Goal: Obtain resource: Download file/media

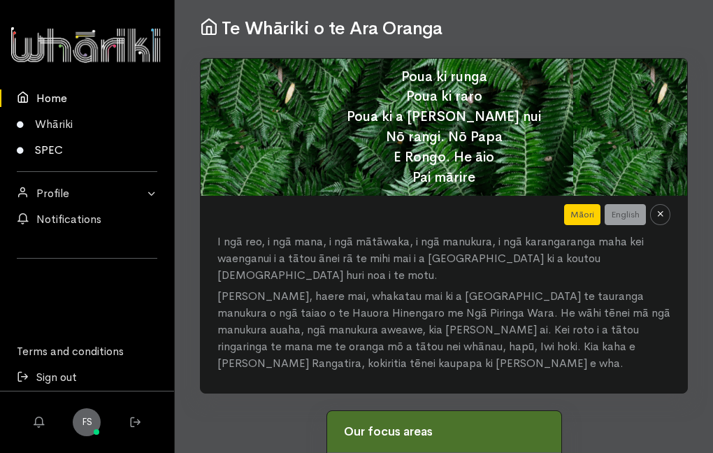
click at [61, 149] on link "SPEC" at bounding box center [87, 150] width 174 height 26
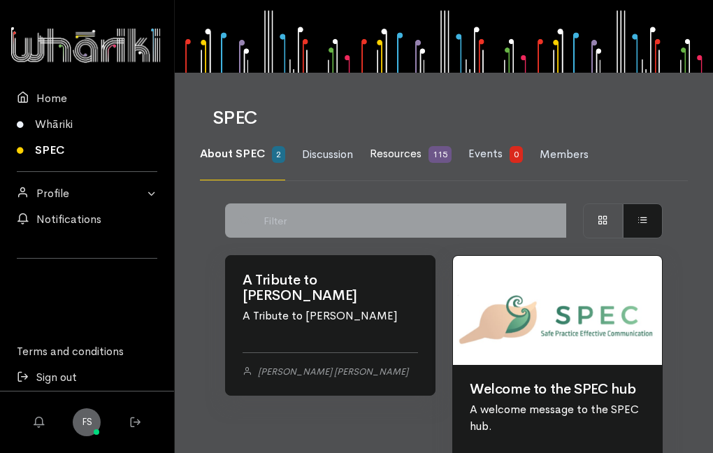
click at [387, 156] on span "Resources" at bounding box center [396, 153] width 52 height 15
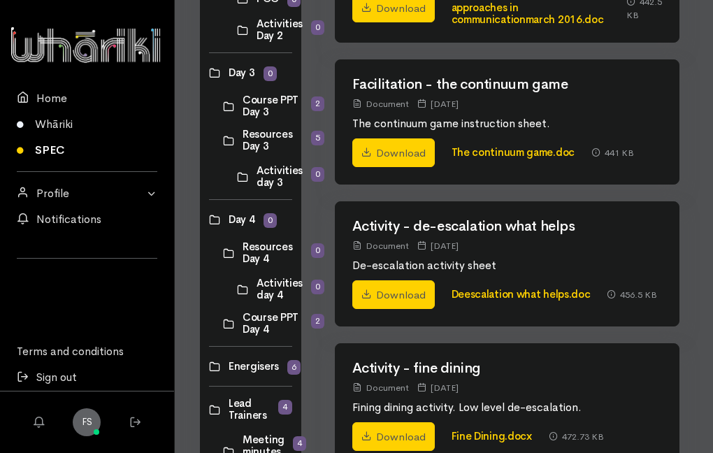
scroll to position [585, 0]
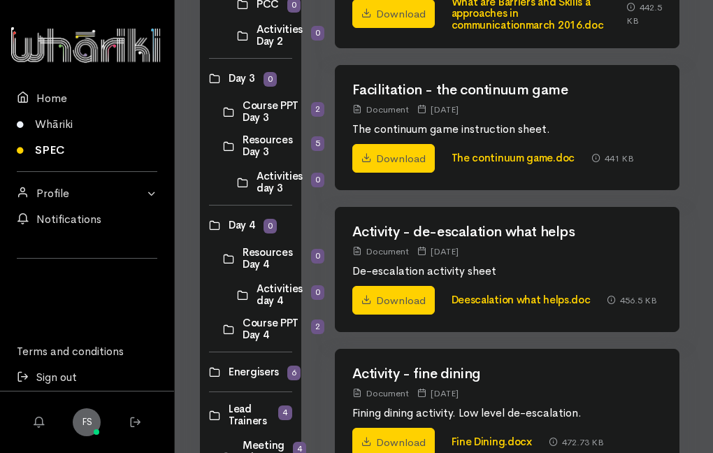
click at [223, 146] on link at bounding box center [223, 146] width 0 height 0
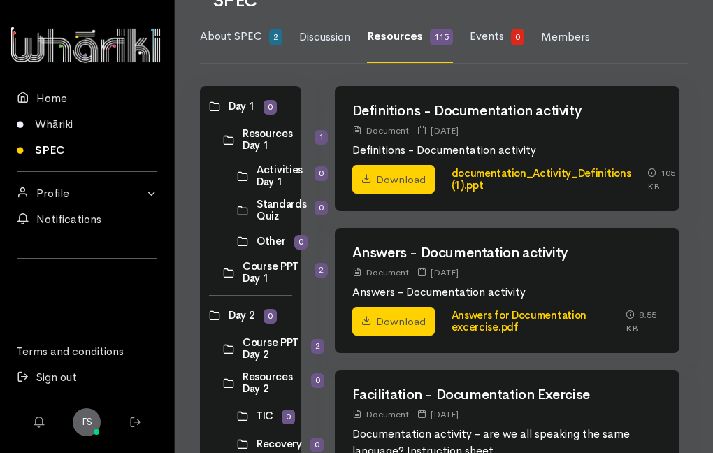
scroll to position [118, 0]
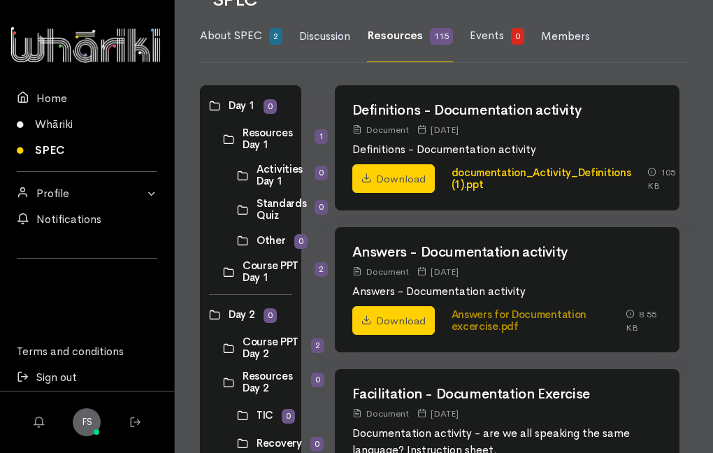
click at [453, 333] on link "Answers for Documentation excercise.pdf" at bounding box center [519, 319] width 136 height 25
